Goal: Find specific page/section: Find specific page/section

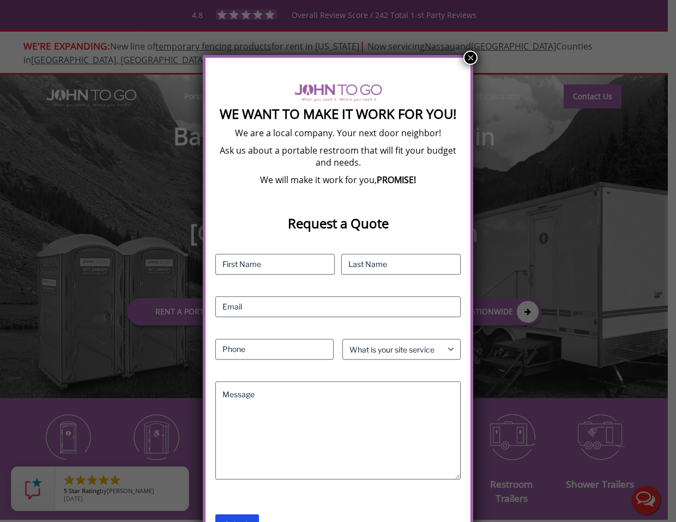
click at [473, 57] on button "×" at bounding box center [470, 58] width 14 height 14
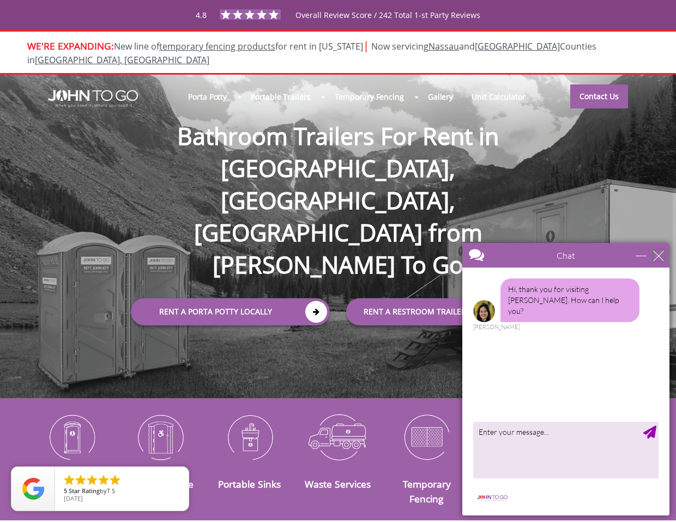
click at [663, 257] on div "close" at bounding box center [658, 255] width 11 height 11
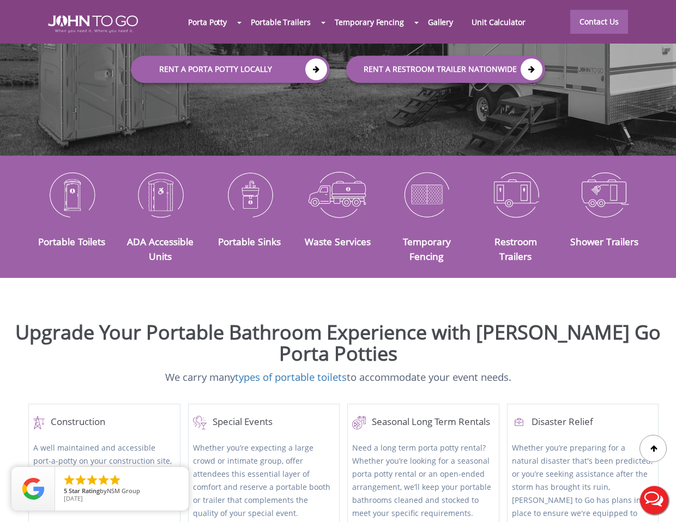
scroll to position [228, 0]
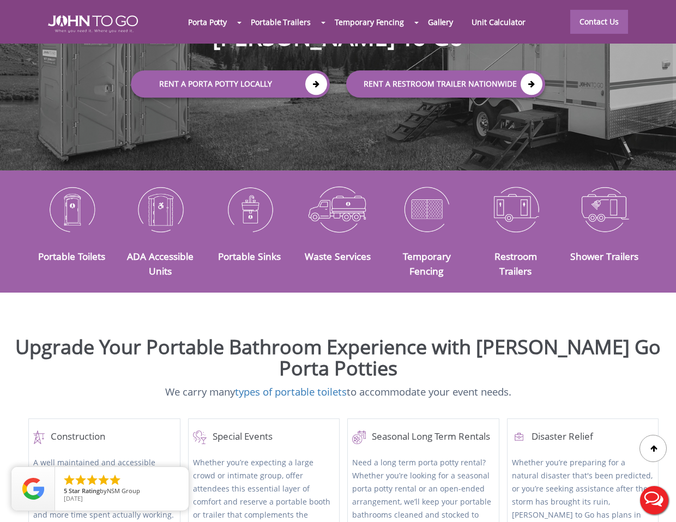
click at [156, 331] on div at bounding box center [338, 261] width 676 height 522
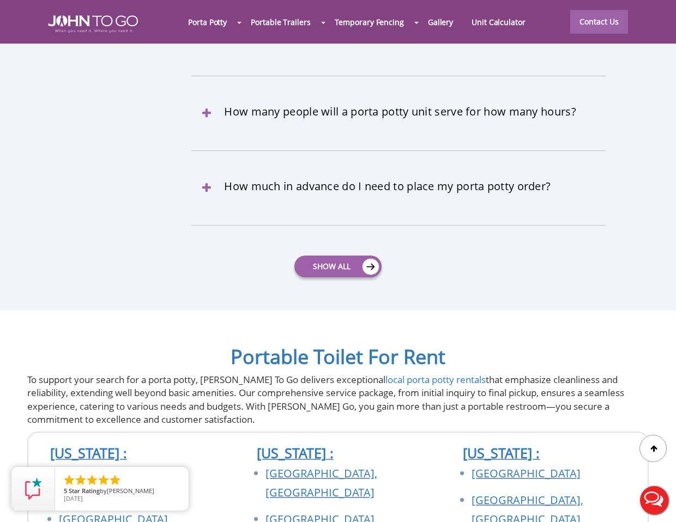
scroll to position [3592, 0]
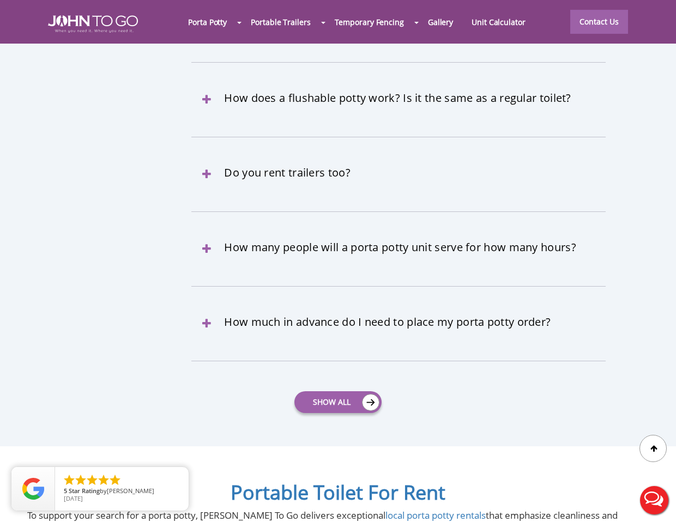
click at [257, 315] on div "What areas do you service with your affordable porta potty rentals? We serve: O…" at bounding box center [398, 131] width 414 height 519
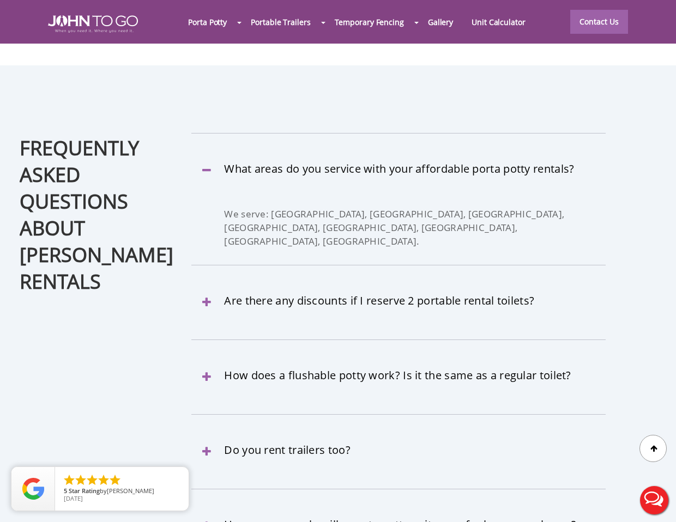
scroll to position [2998, 0]
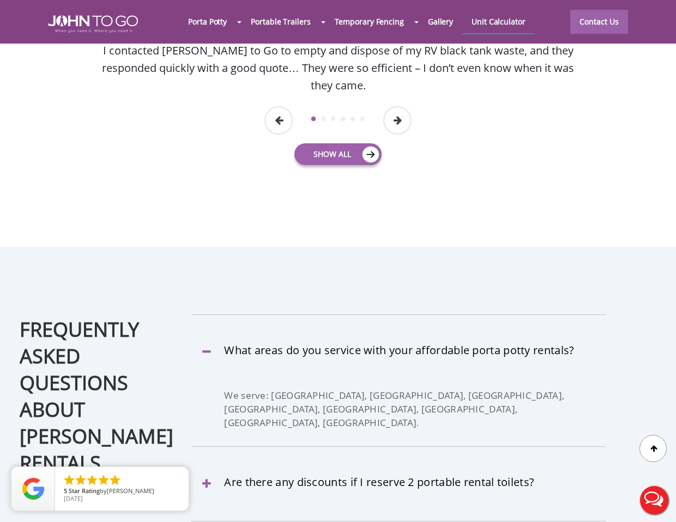
click at [515, 27] on link "Unit Calculator" at bounding box center [498, 21] width 72 height 23
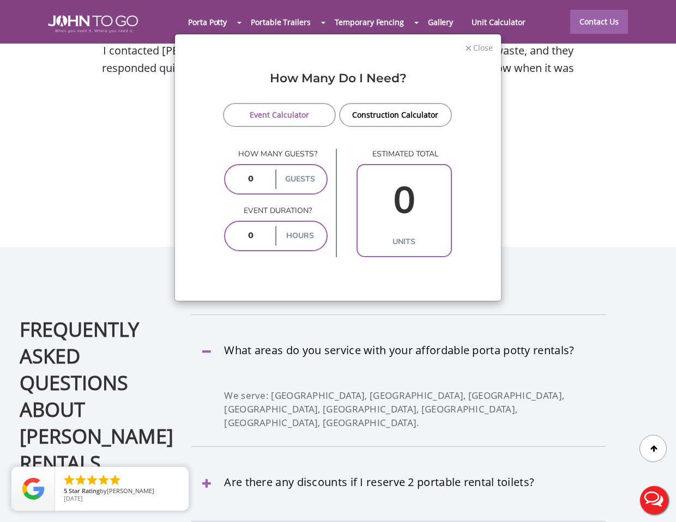
click at [582, 179] on div "× Close How Many Do I Need? Event Calculator Construction Calculator How many g…" at bounding box center [338, 261] width 676 height 522
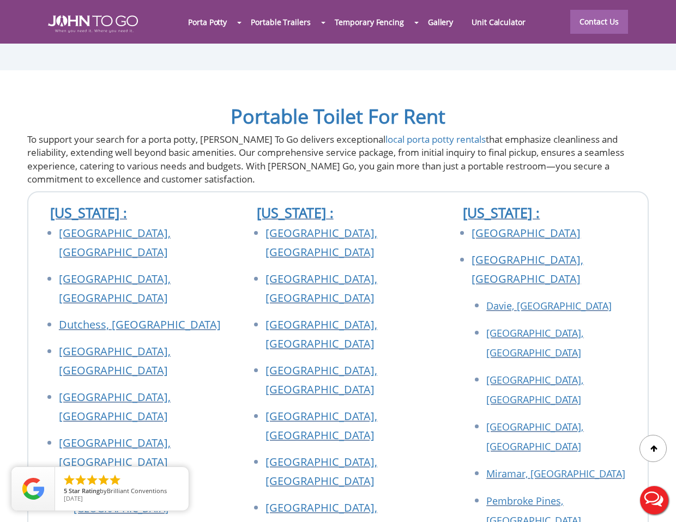
scroll to position [3822, 0]
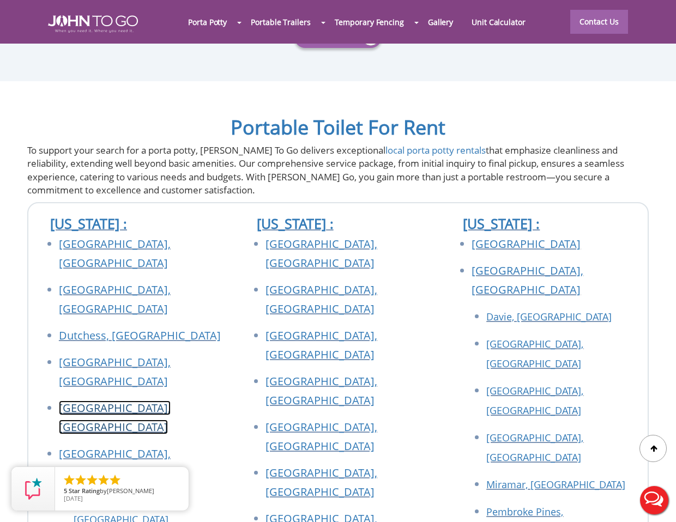
click at [105, 401] on link "[GEOGRAPHIC_DATA], [GEOGRAPHIC_DATA]" at bounding box center [115, 418] width 112 height 34
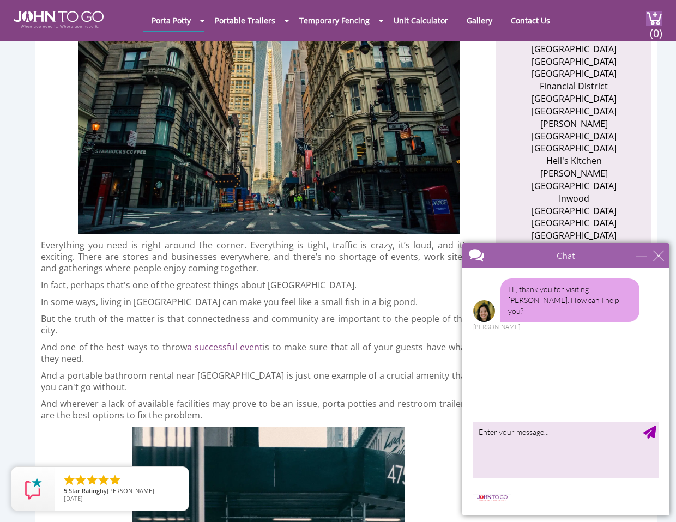
scroll to position [478, 0]
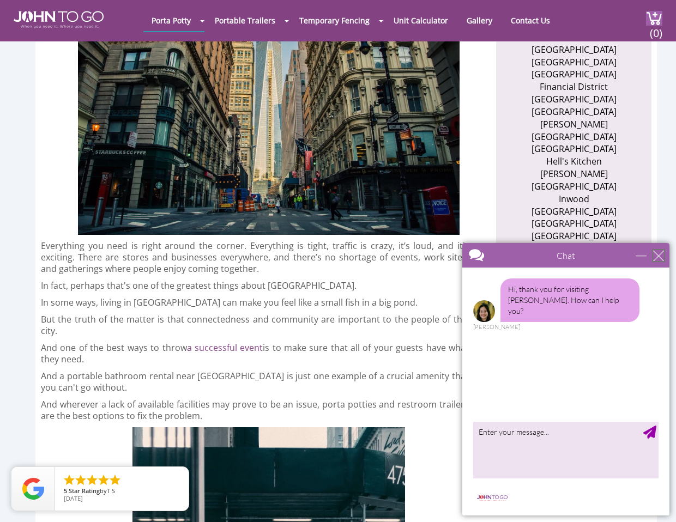
click at [657, 255] on div "close" at bounding box center [658, 255] width 11 height 11
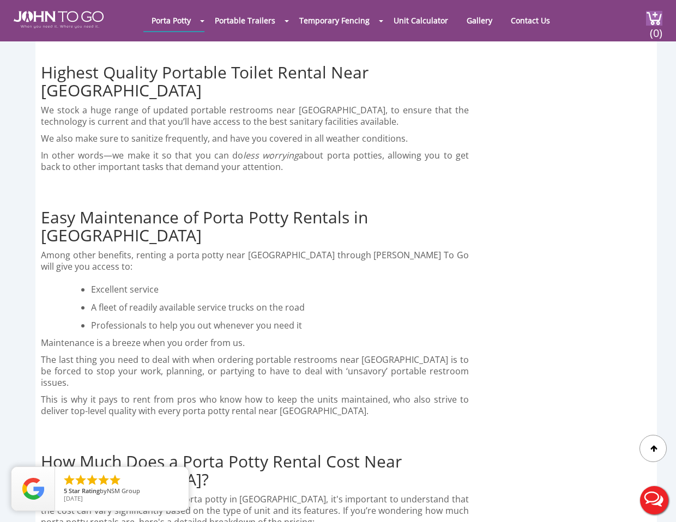
scroll to position [2819, 0]
